Goal: Information Seeking & Learning: Find specific page/section

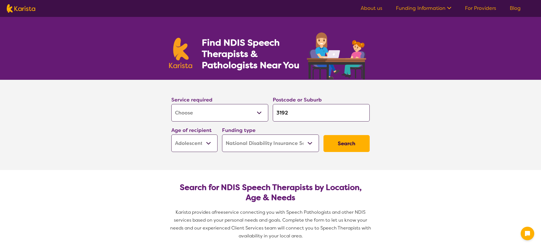
select select "[MEDICAL_DATA]"
select select "AS"
select select "NDIS"
select select "[MEDICAL_DATA]"
select select "AS"
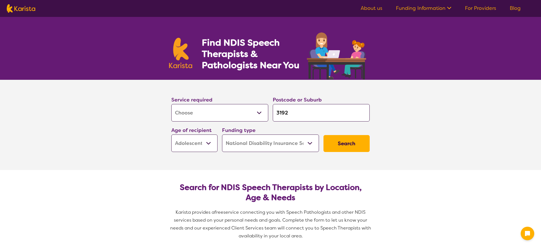
select select "NDIS"
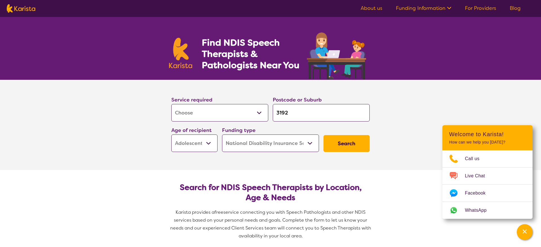
click at [209, 108] on select "Allied Health Assistant Assessment ([MEDICAL_DATA] or [MEDICAL_DATA]) Behaviour…" at bounding box center [219, 112] width 97 height 17
select select "Psychosocial Recovery Coach"
drag, startPoint x: 296, startPoint y: 114, endPoint x: 269, endPoint y: 116, distance: 27.1
click at [269, 116] on div "Service required Allied Health Assistant Assessment ([MEDICAL_DATA] or [MEDICAL…" at bounding box center [270, 123] width 203 height 61
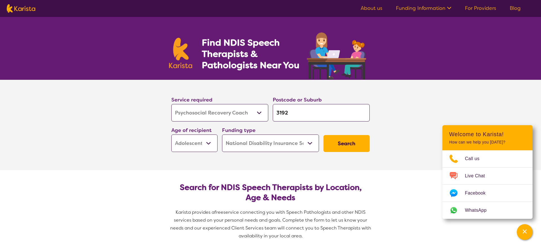
type input "3"
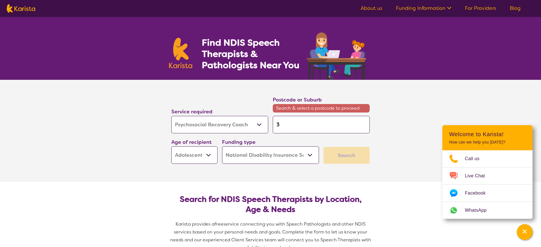
type input "3u"
type input "3u8"
type input "3u81"
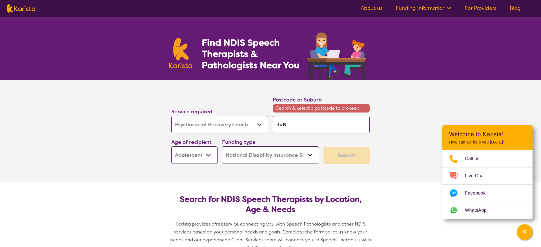
type input "3u81"
type input "3u810"
type input "3u81"
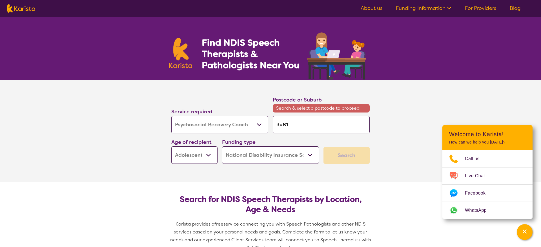
type input "3u8"
type input "3u"
type input "3"
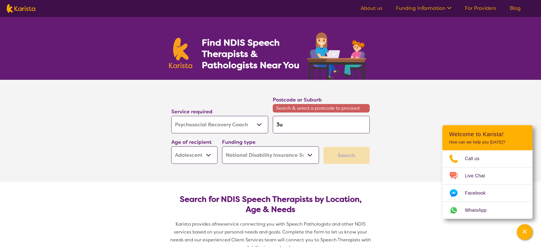
type input "3"
type input "38"
type input "381"
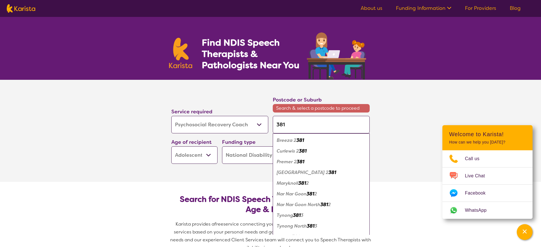
type input "3810"
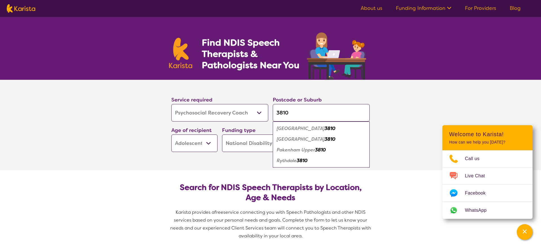
type input "3810"
click at [281, 130] on em "[GEOGRAPHIC_DATA]" at bounding box center [301, 128] width 48 height 6
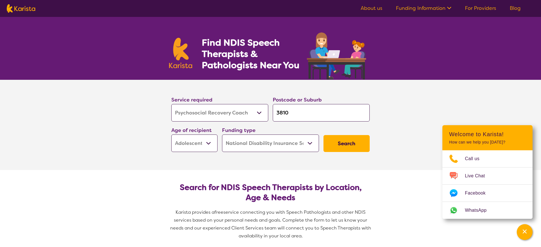
click at [207, 144] on select "Early Childhood - 0 to 9 Child - 10 to 11 Adolescent - 12 to 17 Adult - 18 to 6…" at bounding box center [194, 142] width 46 height 17
click at [207, 143] on select "Early Childhood - 0 to 9 Child - 10 to 11 Adolescent - 12 to 17 Adult - 18 to 6…" at bounding box center [194, 142] width 46 height 17
select select "AD"
click at [245, 146] on select "Home Care Package (HCP) National Disability Insurance Scheme (NDIS) I don't know" at bounding box center [270, 142] width 97 height 17
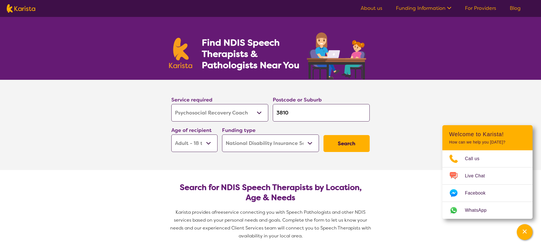
click at [342, 144] on button "Search" at bounding box center [347, 143] width 46 height 17
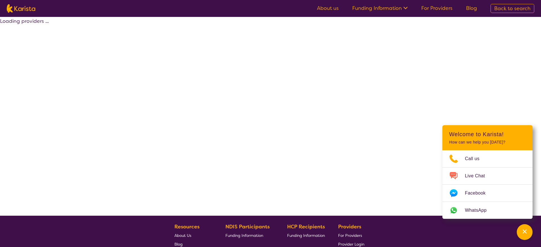
select select "by_score"
